Goal: Navigation & Orientation: Find specific page/section

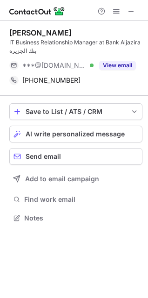
scroll to position [211, 148]
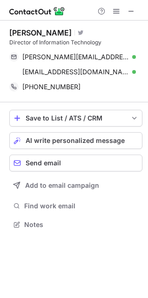
scroll to position [218, 148]
click at [132, 13] on span at bounding box center [131, 10] width 7 height 7
